Goal: Navigation & Orientation: Understand site structure

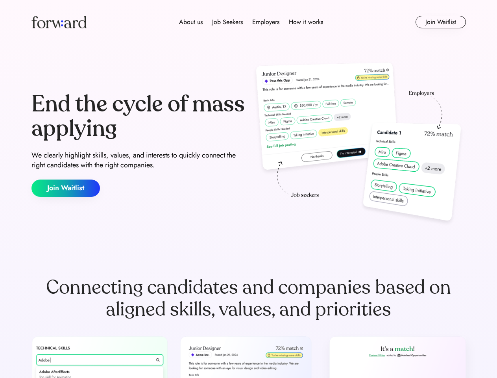
click at [248, 189] on div "End the cycle of mass applying We clearly highlight skills, values, and interes…" at bounding box center [248, 144] width 434 height 169
click at [249, 22] on div "About us Job Seekers Employers How it works" at bounding box center [251, 21] width 310 height 9
click at [59, 22] on img at bounding box center [58, 22] width 55 height 13
click at [251, 22] on div "About us Job Seekers Employers How it works" at bounding box center [251, 21] width 310 height 9
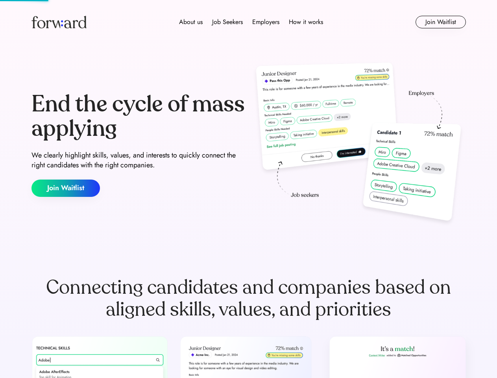
click at [191, 22] on div "About us" at bounding box center [191, 21] width 24 height 9
click at [227, 22] on div "Job Seekers" at bounding box center [227, 21] width 31 height 9
click at [266, 22] on div "Employers" at bounding box center [265, 21] width 27 height 9
click at [305, 22] on div "How it works" at bounding box center [306, 21] width 34 height 9
click at [440, 22] on button "Join Waitlist" at bounding box center [441, 22] width 50 height 13
